Goal: Navigation & Orientation: Find specific page/section

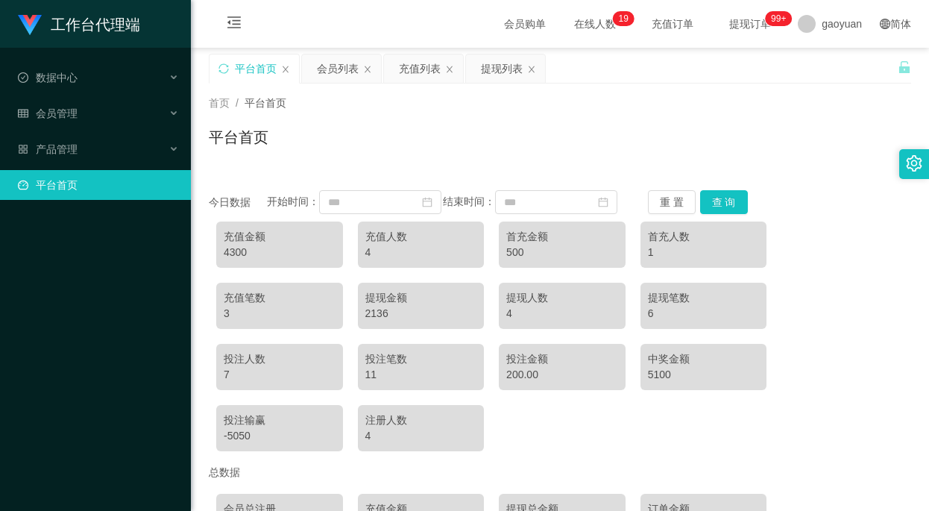
click at [620, 139] on div "平台首页" at bounding box center [560, 143] width 702 height 34
click at [623, 118] on div "首页 / 平台首页 / 平台首页" at bounding box center [560, 127] width 702 height 65
drag, startPoint x: 0, startPoint y: 0, endPoint x: 623, endPoint y: 118, distance: 634.2
click at [623, 118] on div "首页 / 平台首页 / 平台首页" at bounding box center [560, 127] width 702 height 65
click at [560, 123] on div "首页 / 平台首页 / 平台首页" at bounding box center [560, 127] width 702 height 65
